Goal: Find specific page/section: Find specific page/section

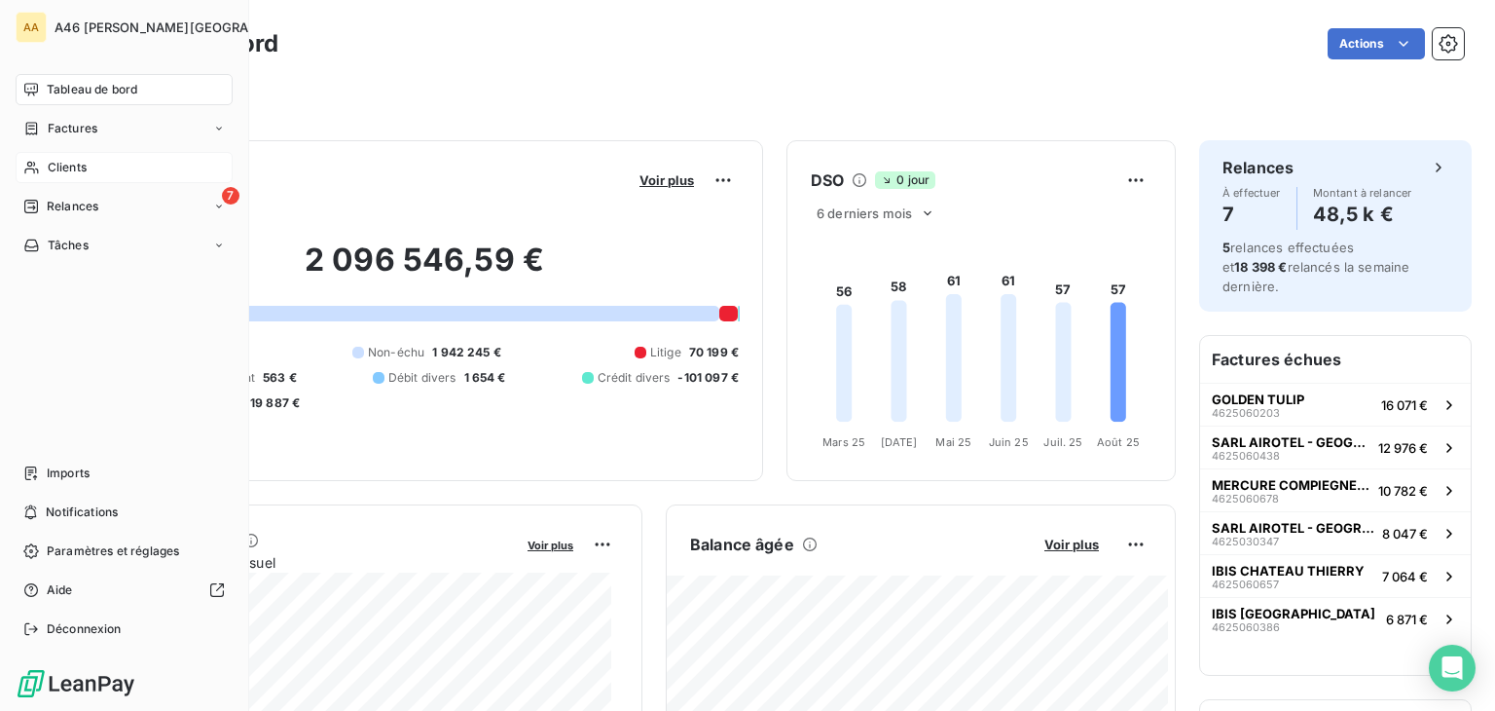
click at [67, 168] on span "Clients" at bounding box center [67, 168] width 39 height 18
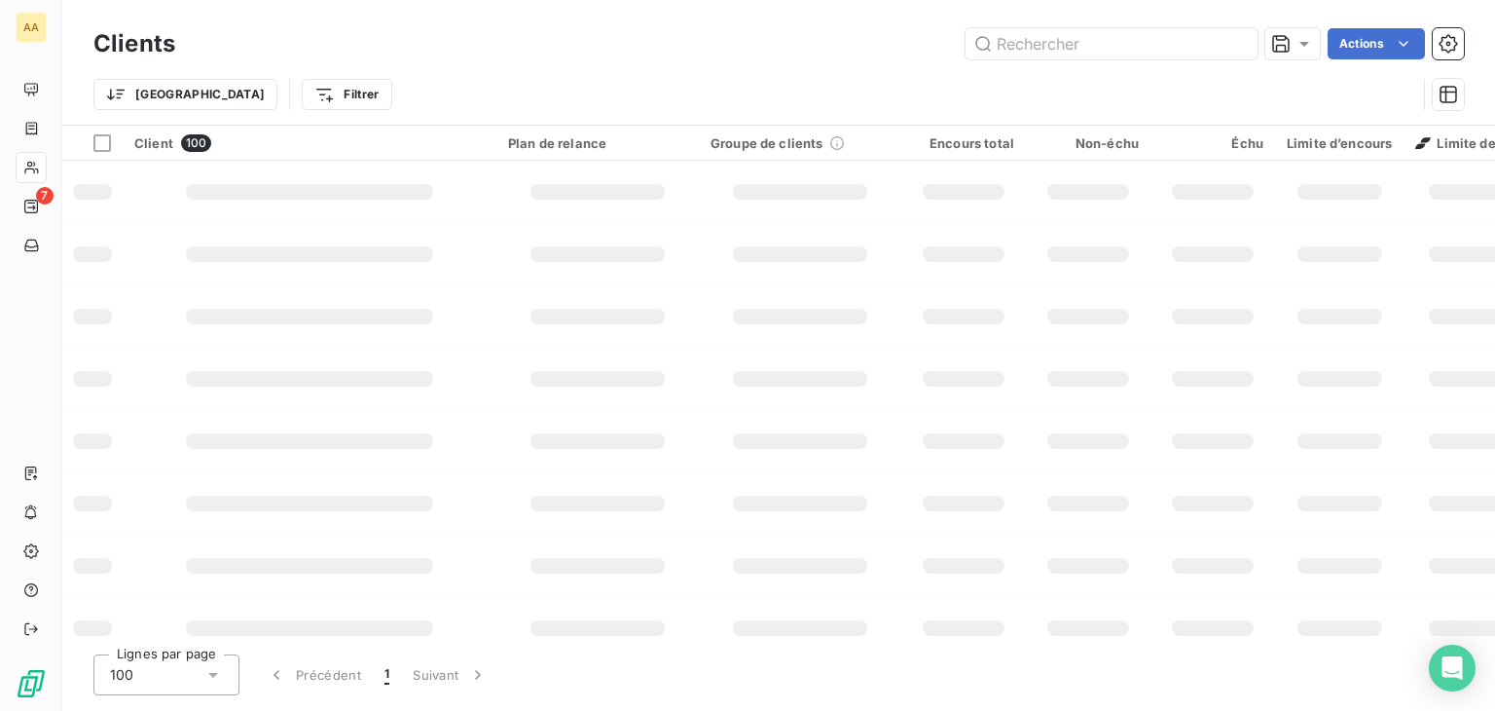
click at [995, 48] on input "text" at bounding box center [1112, 43] width 292 height 31
type input "4160"
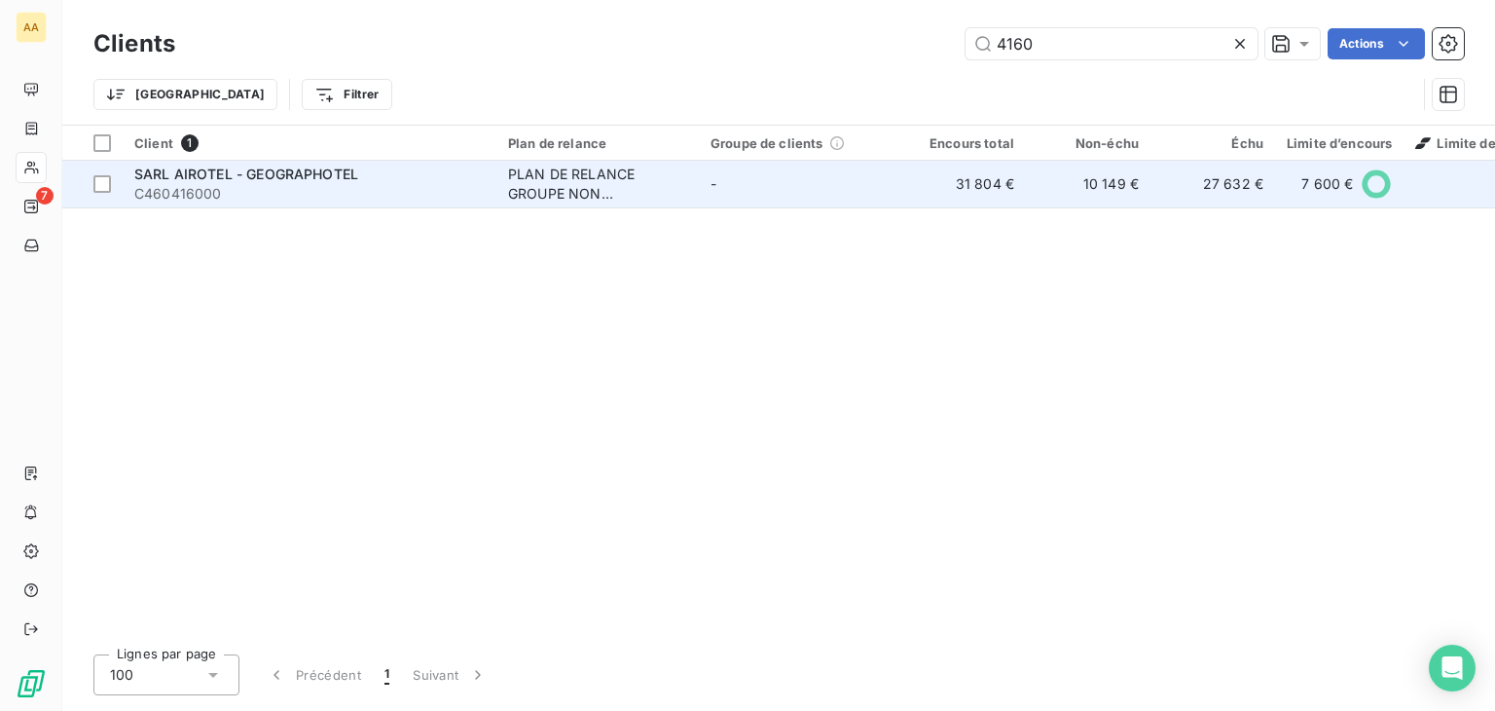
click at [498, 198] on td "PLAN DE RELANCE GROUPE NON AUTOMATIQUE" at bounding box center [597, 184] width 202 height 47
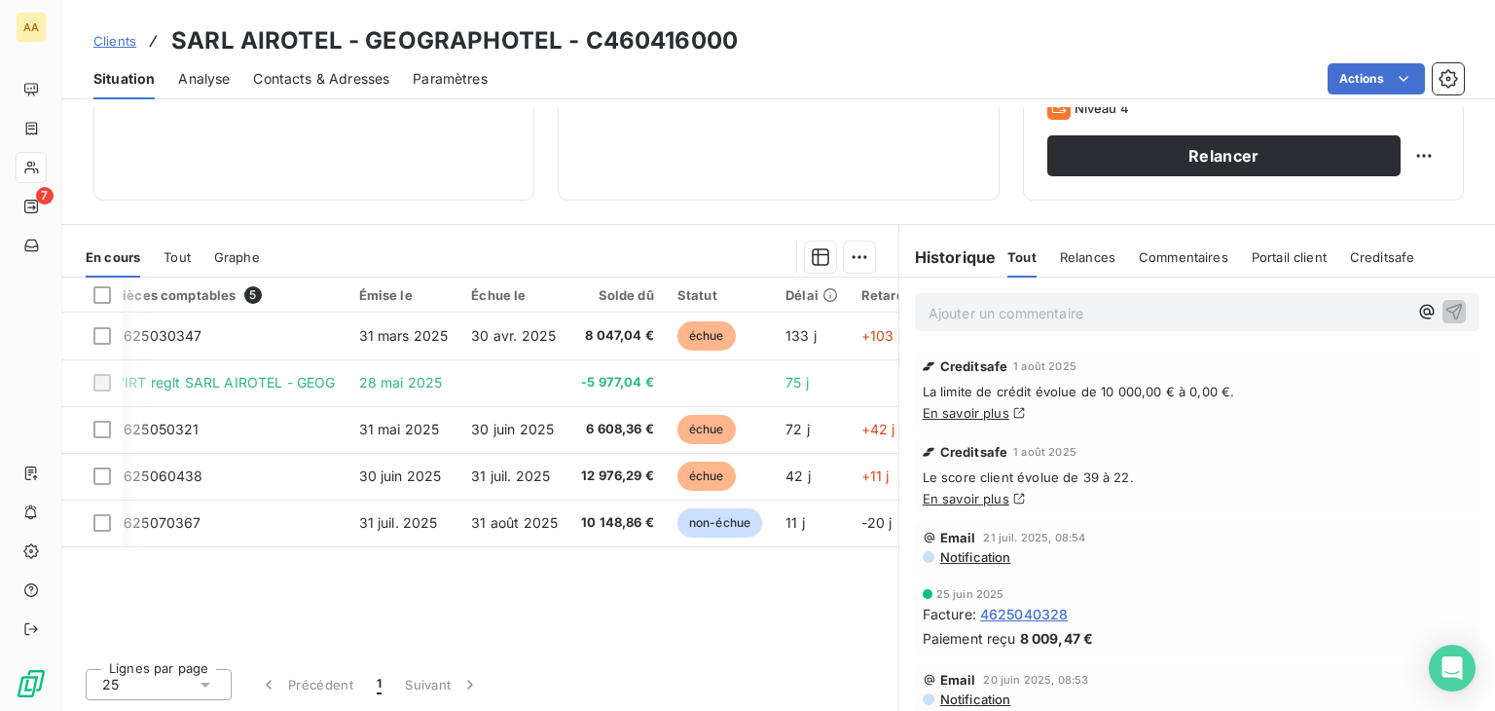
scroll to position [0, 23]
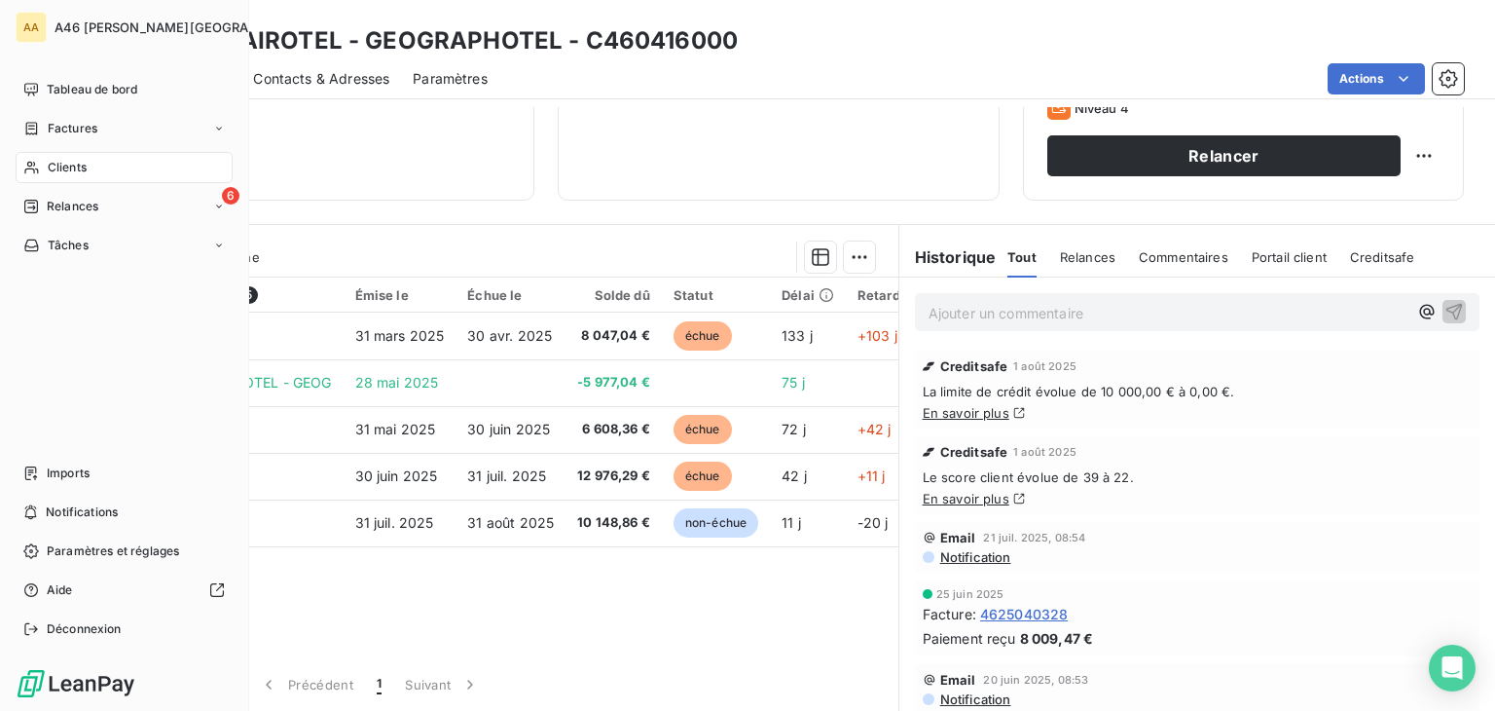
click at [70, 159] on span "Clients" at bounding box center [67, 168] width 39 height 18
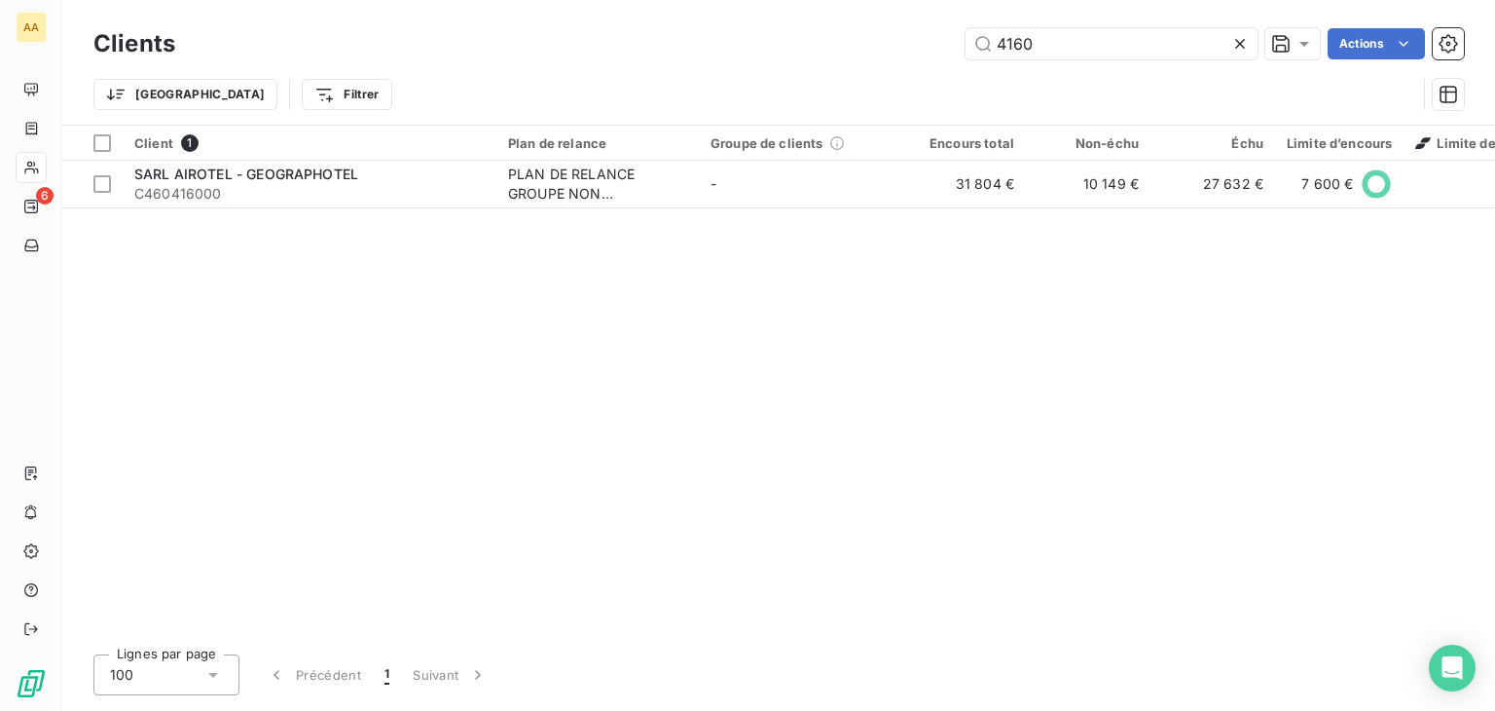
drag, startPoint x: 1071, startPoint y: 47, endPoint x: 677, endPoint y: 55, distance: 394.3
click at [720, 70] on div "Clients 4160 Actions Trier Filtrer" at bounding box center [778, 73] width 1371 height 101
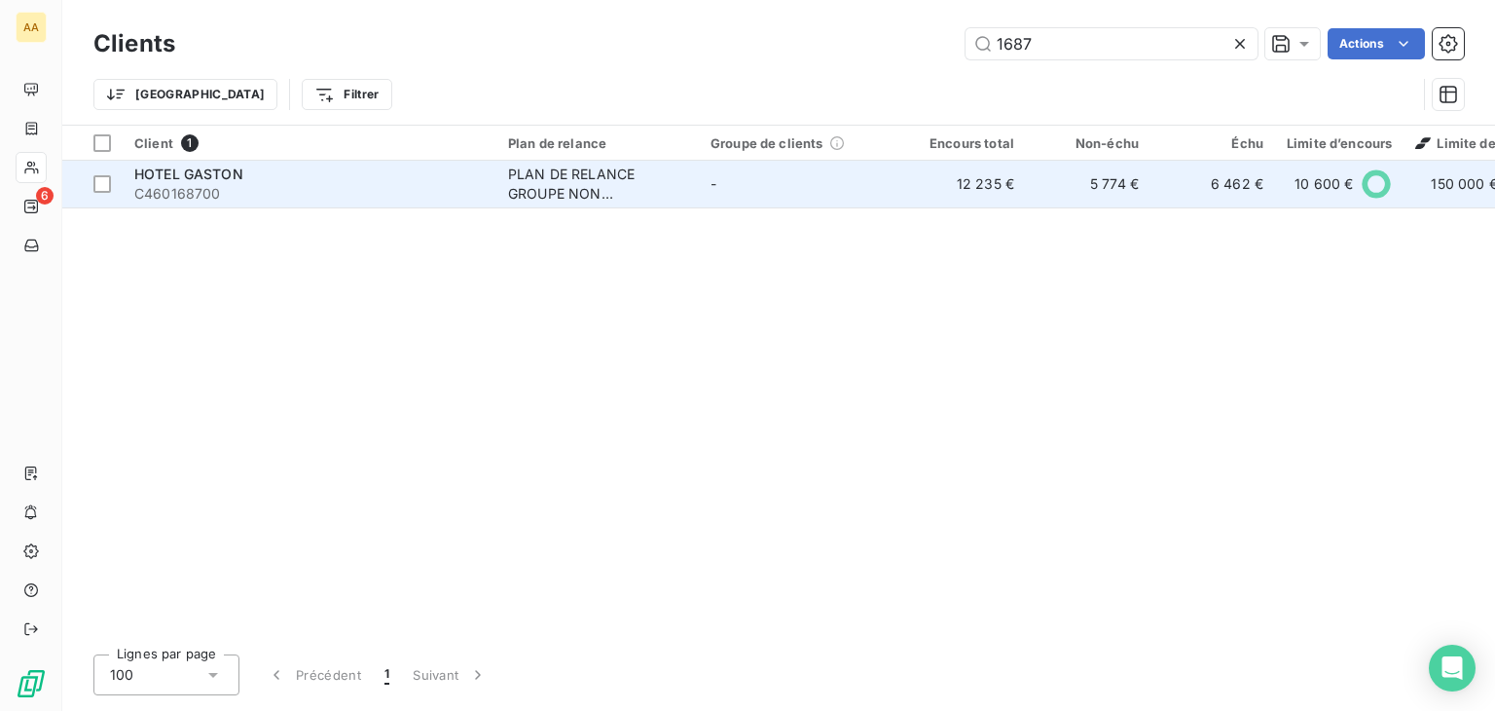
type input "1687"
click at [589, 178] on div "PLAN DE RELANCE GROUPE NON AUTOMATIQUE" at bounding box center [597, 184] width 179 height 39
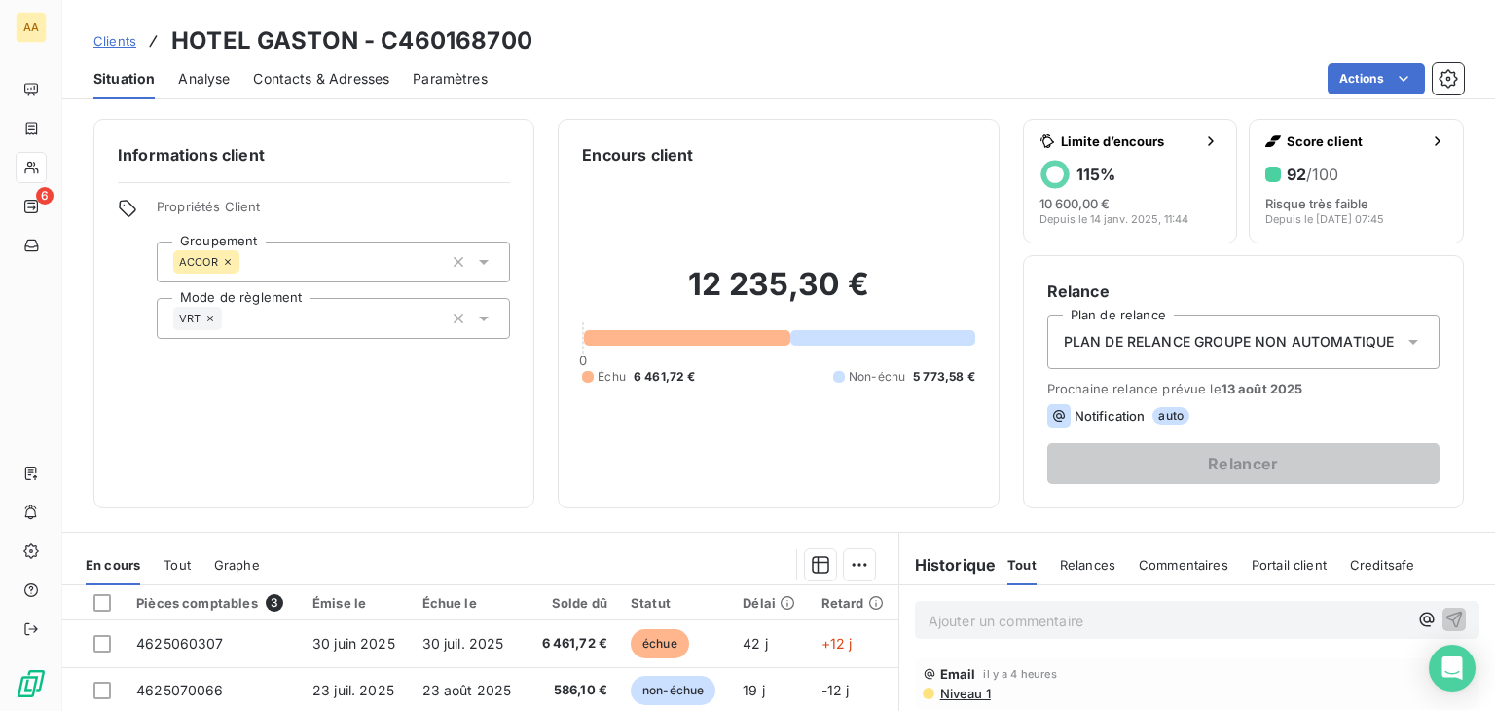
scroll to position [292, 0]
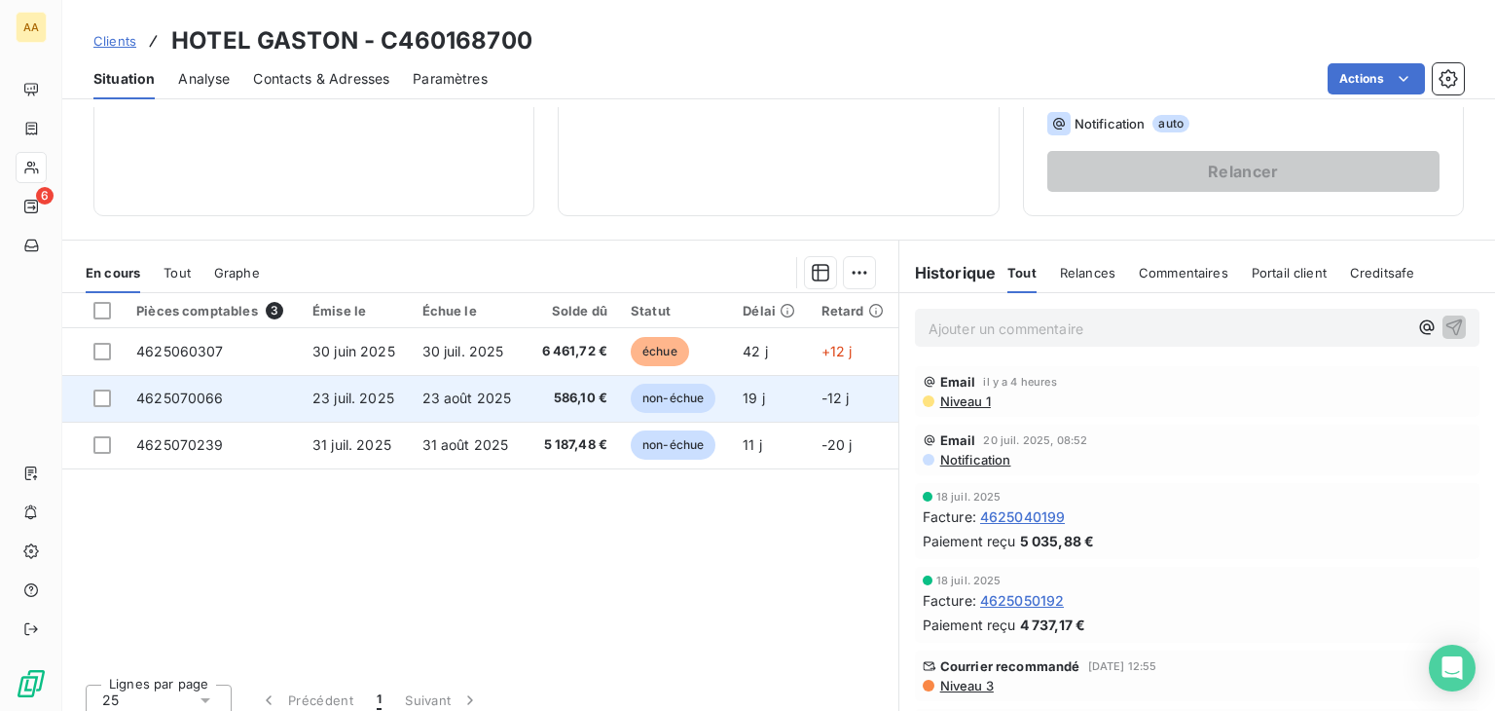
click at [673, 390] on span "non-échue" at bounding box center [673, 398] width 85 height 29
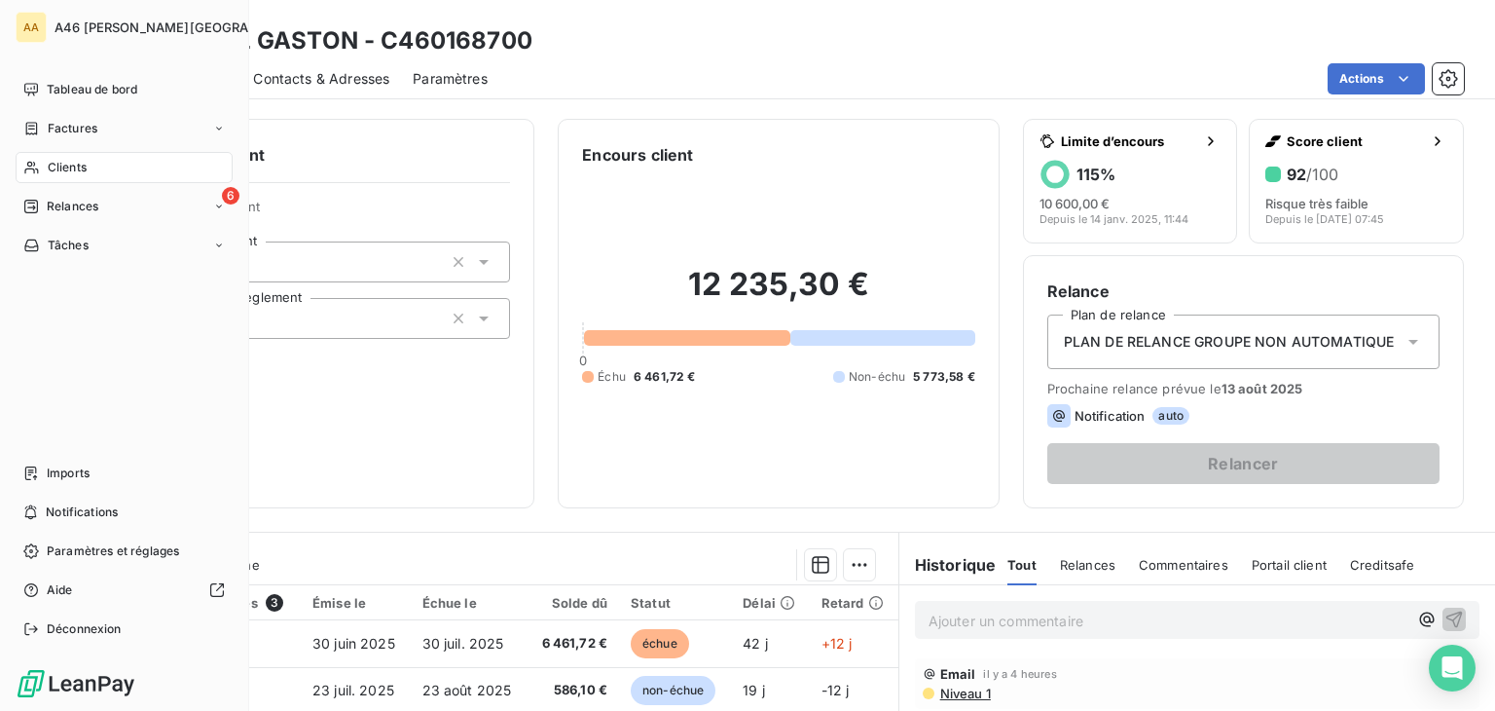
click at [66, 172] on span "Clients" at bounding box center [67, 168] width 39 height 18
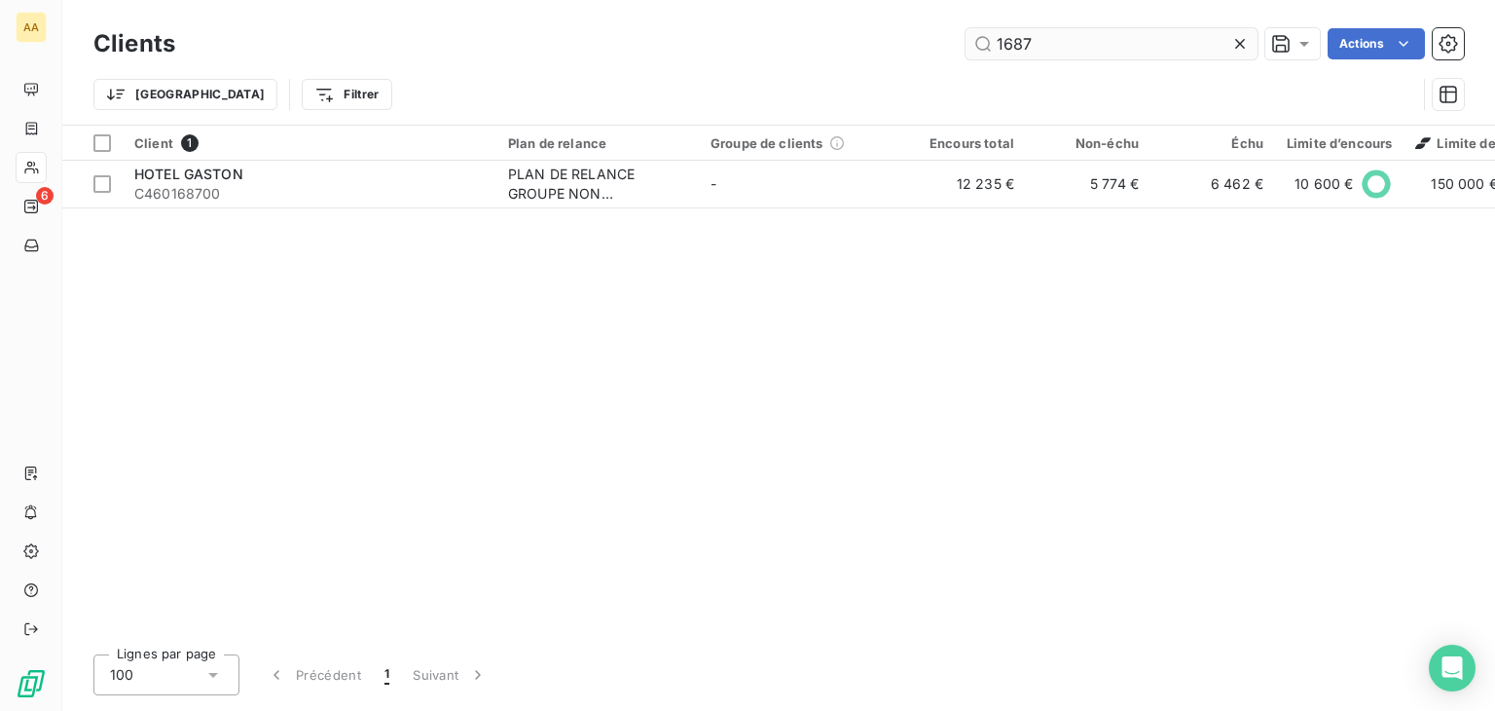
drag, startPoint x: 1044, startPoint y: 53, endPoint x: 979, endPoint y: 29, distance: 68.4
click at [979, 29] on input "1687" at bounding box center [1112, 43] width 292 height 31
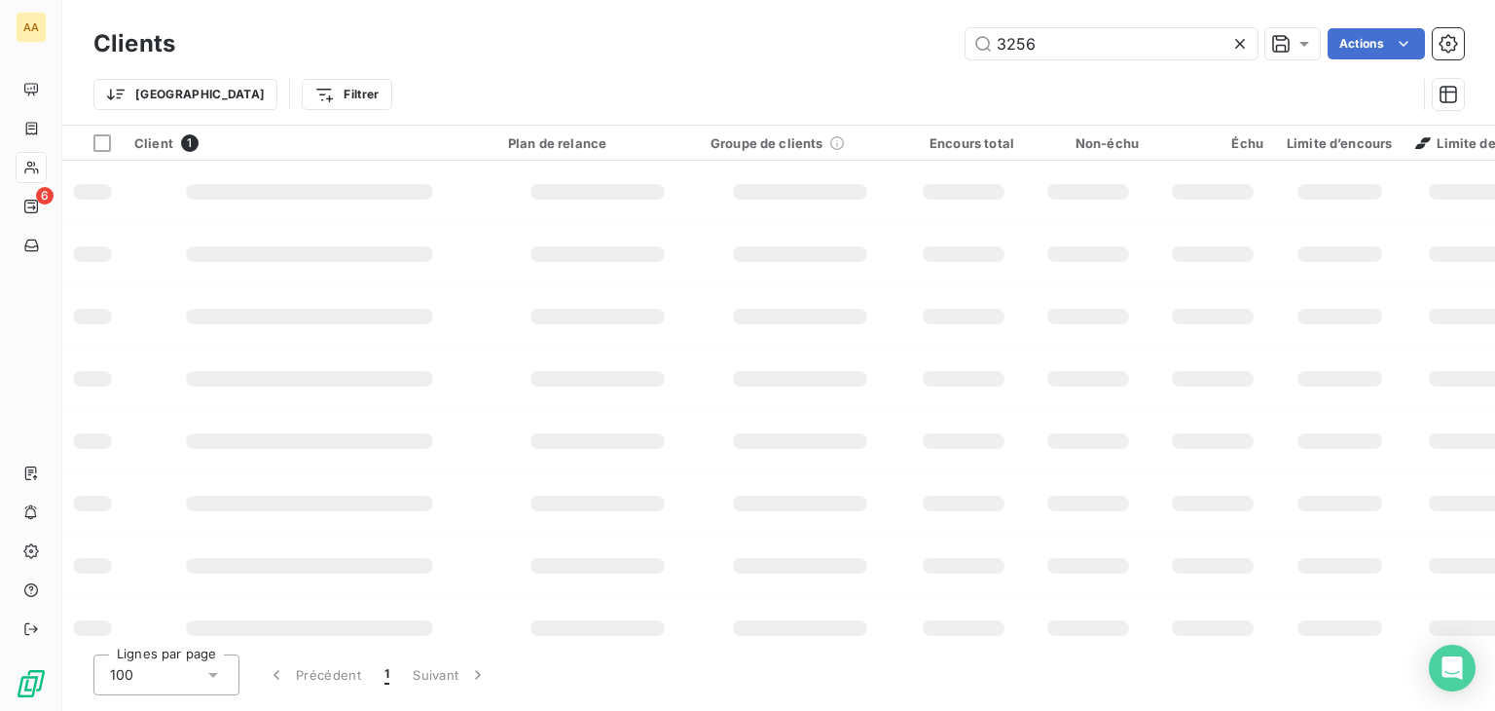
type input "3256"
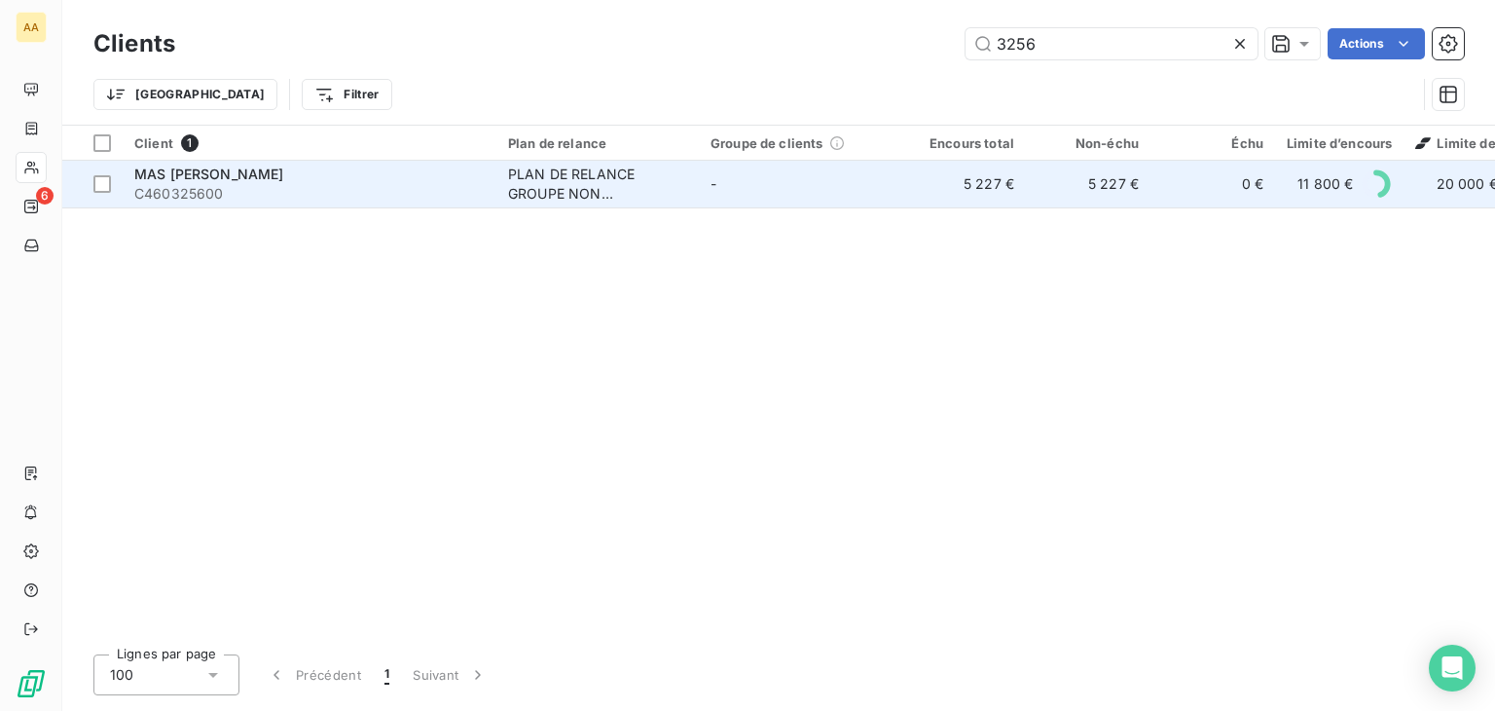
click at [284, 180] on span "MAS [PERSON_NAME]" at bounding box center [209, 173] width 150 height 17
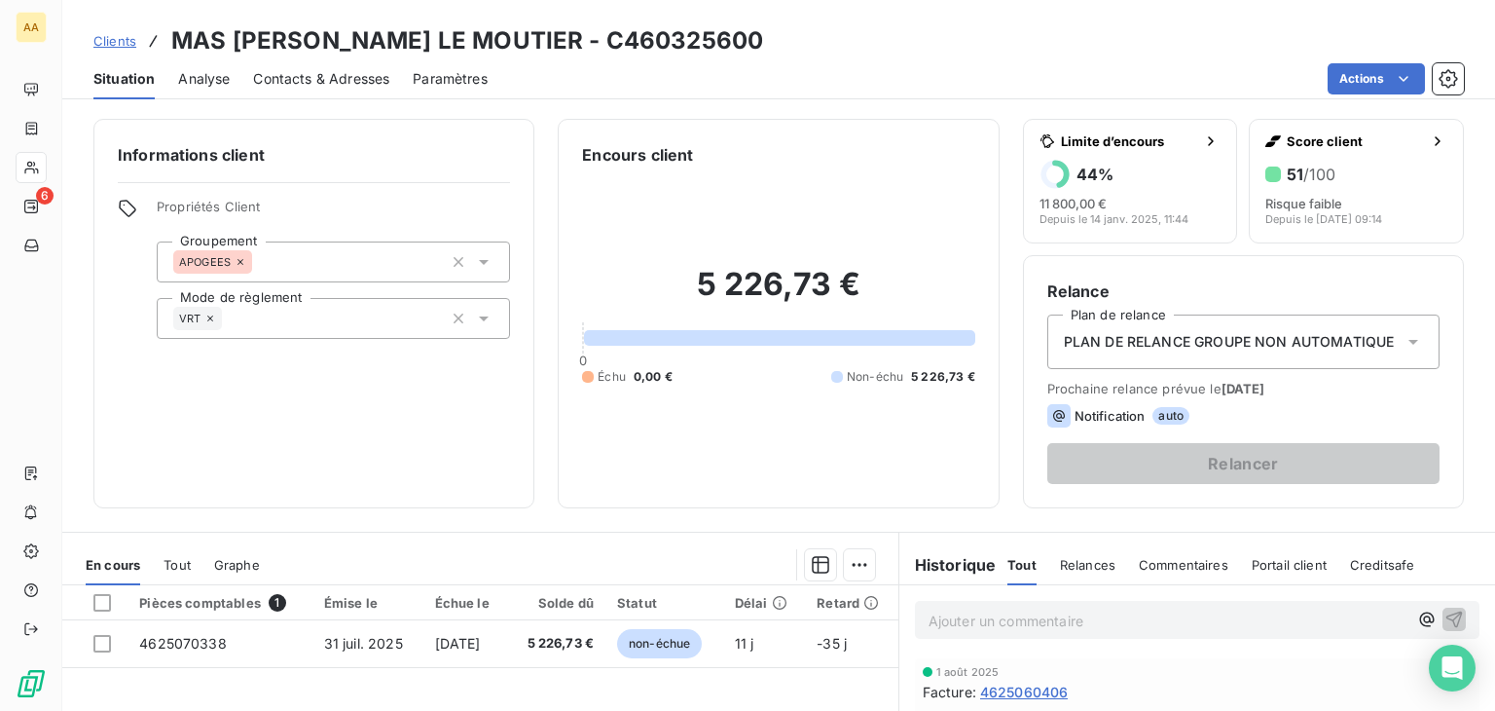
scroll to position [292, 0]
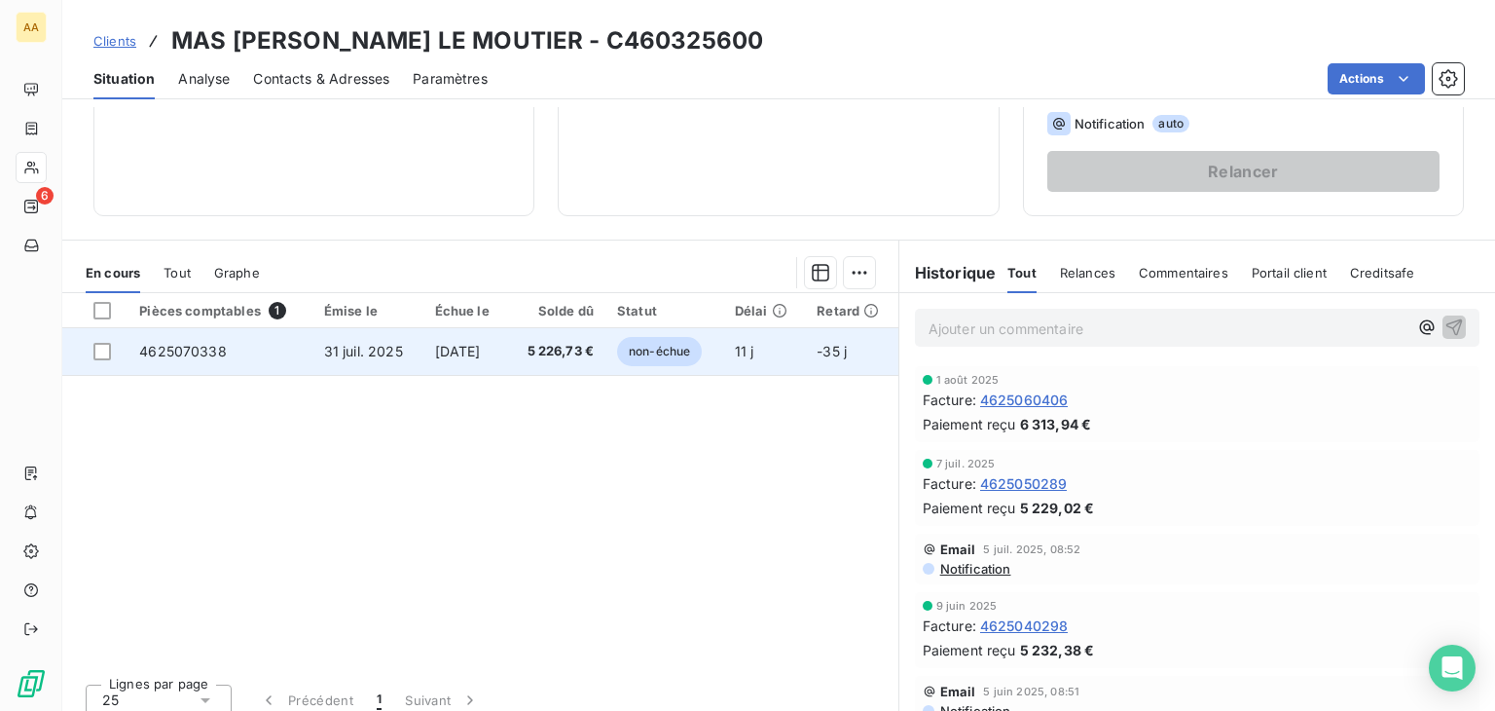
click at [713, 351] on td "non-échue" at bounding box center [665, 351] width 118 height 47
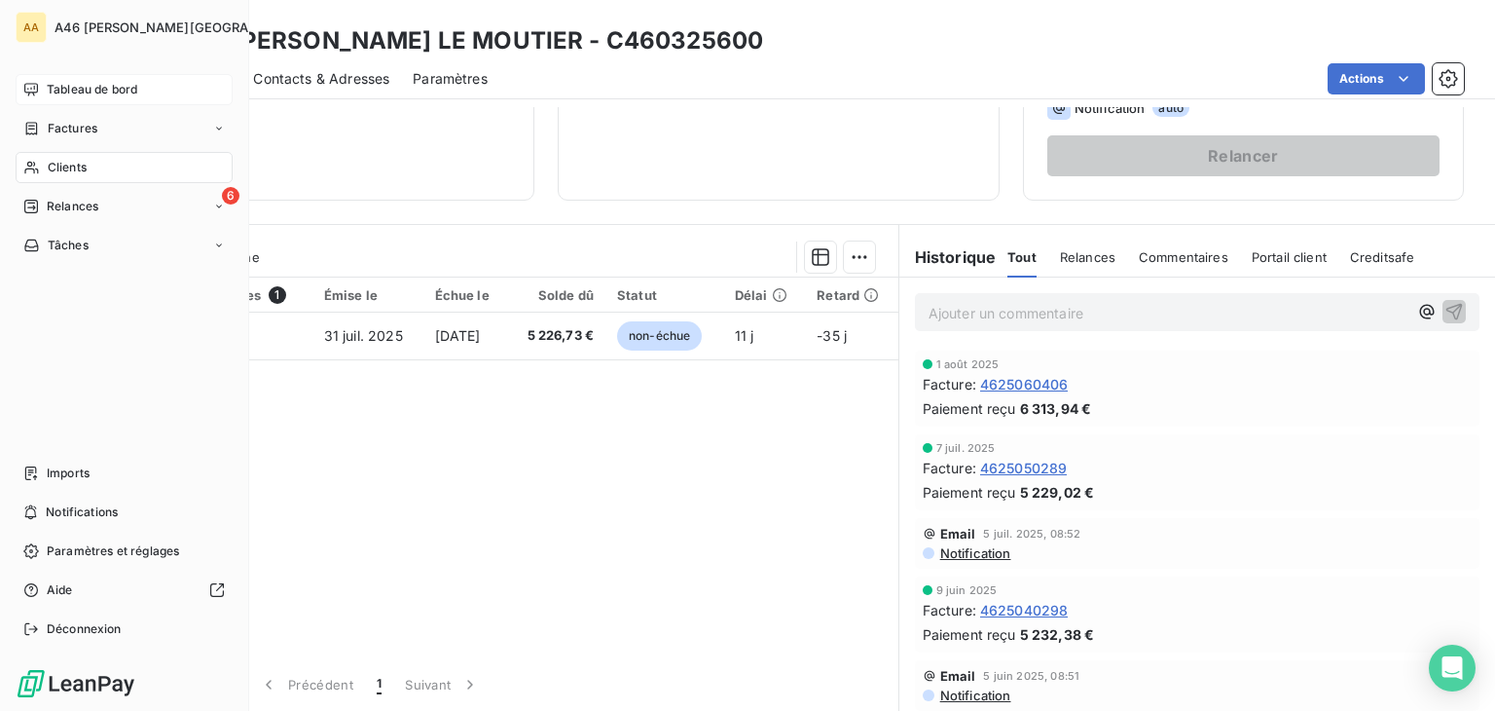
click at [98, 93] on span "Tableau de bord" at bounding box center [92, 90] width 91 height 18
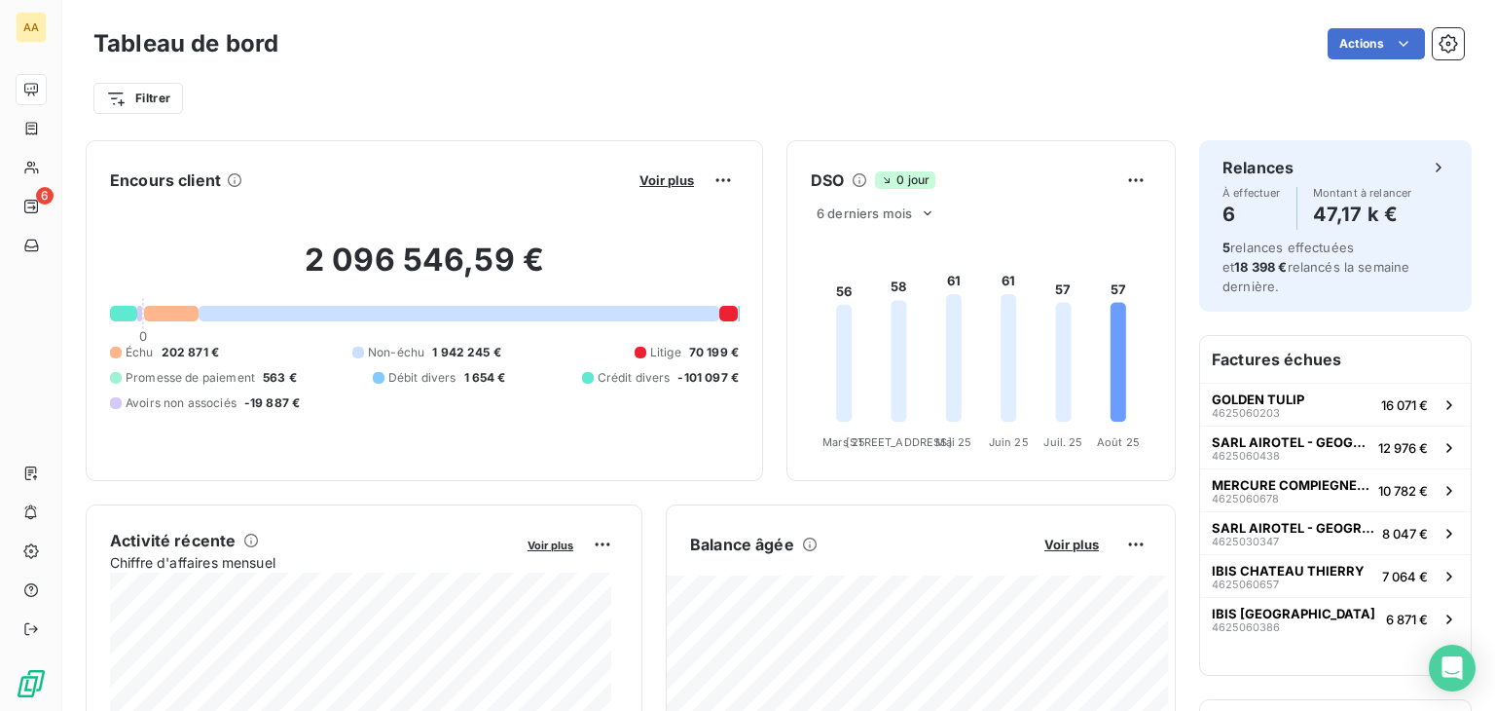
click at [607, 59] on div "Tableau de bord Actions" at bounding box center [778, 43] width 1371 height 41
